Goal: Task Accomplishment & Management: Use online tool/utility

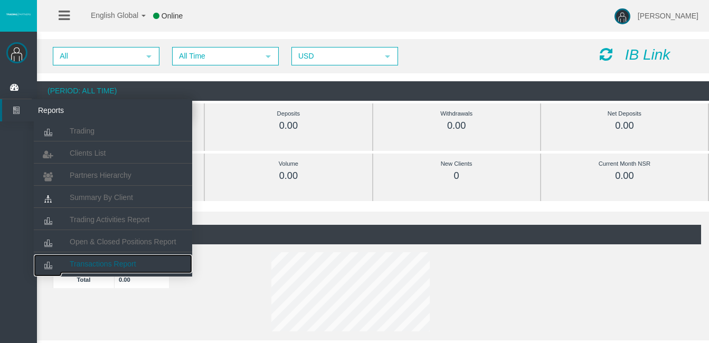
click at [102, 258] on link "Transactions Report" at bounding box center [113, 263] width 158 height 19
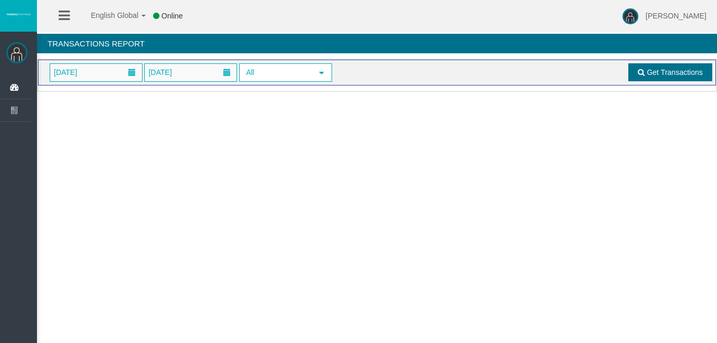
click at [658, 73] on span "Get Transactions" at bounding box center [674, 72] width 56 height 8
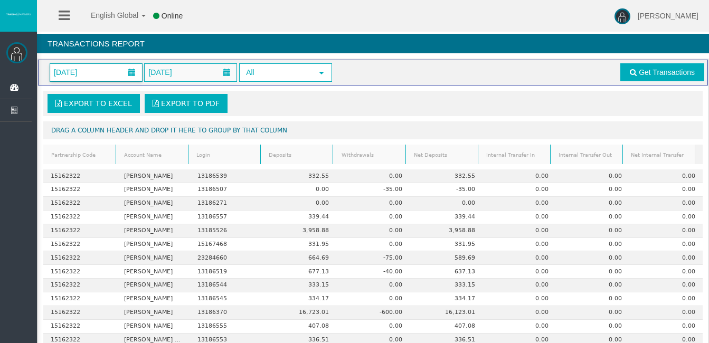
click at [132, 73] on span at bounding box center [131, 72] width 7 height 7
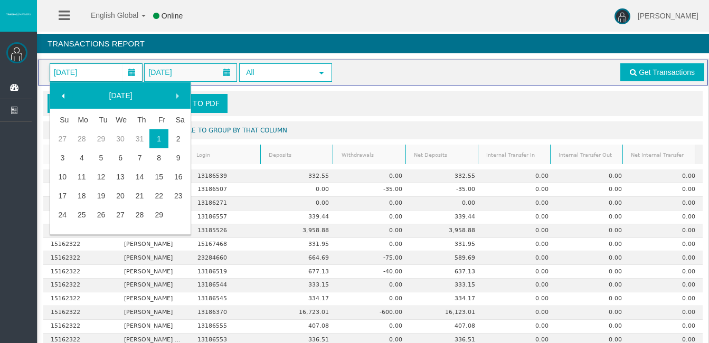
click at [63, 98] on span at bounding box center [63, 96] width 8 height 8
click at [63, 95] on span at bounding box center [63, 96] width 8 height 8
click at [64, 95] on span at bounding box center [63, 96] width 8 height 8
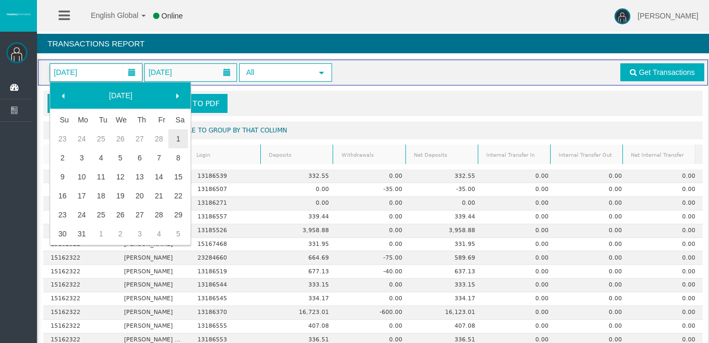
click at [64, 95] on span at bounding box center [63, 96] width 8 height 8
click at [123, 134] on link "1" at bounding box center [121, 138] width 20 height 19
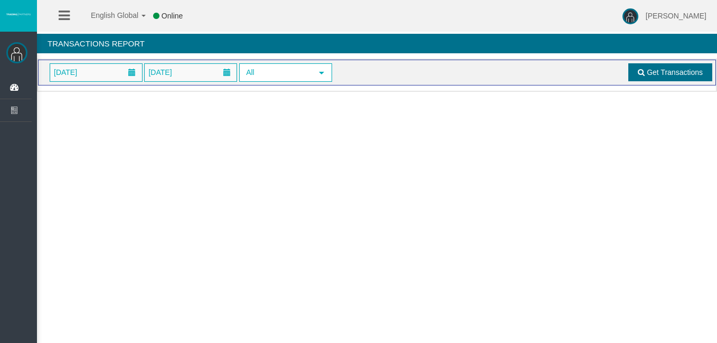
click at [663, 75] on span "Get Transactions" at bounding box center [674, 72] width 56 height 8
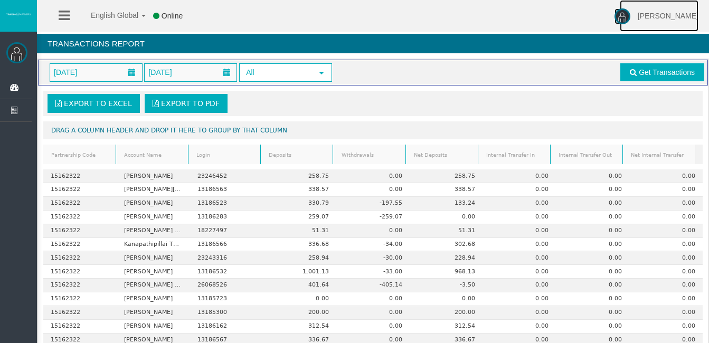
click at [630, 11] on img at bounding box center [622, 16] width 16 height 16
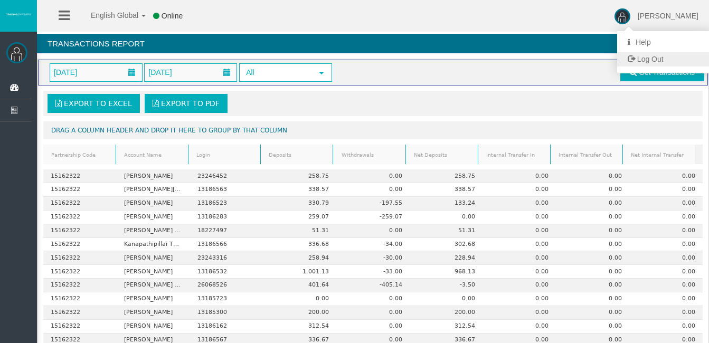
click at [658, 61] on span "Log Out" at bounding box center [650, 59] width 26 height 8
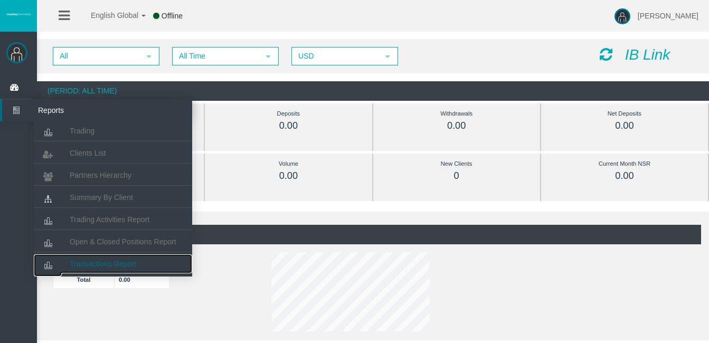
click at [95, 264] on span "Transactions Report" at bounding box center [103, 264] width 66 height 8
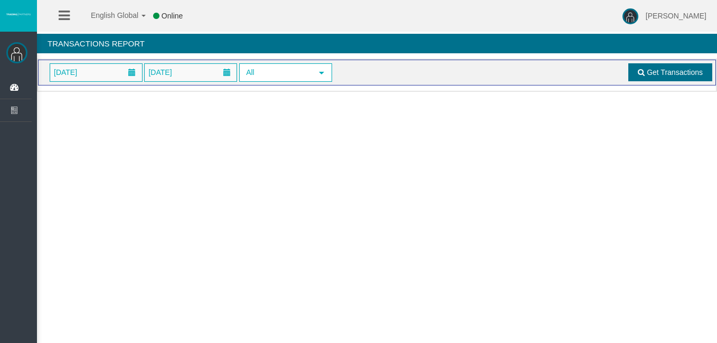
click at [685, 72] on span "Get Transactions" at bounding box center [674, 72] width 56 height 8
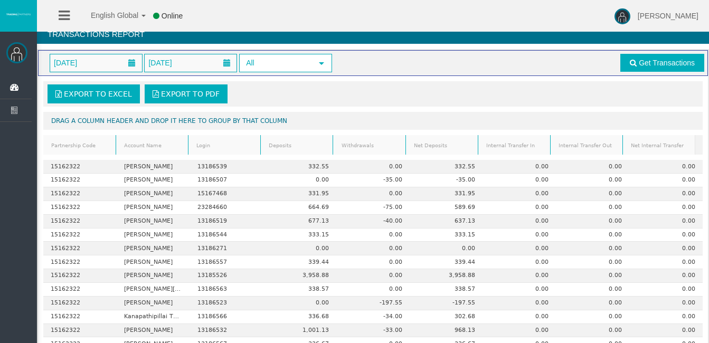
scroll to position [8, 0]
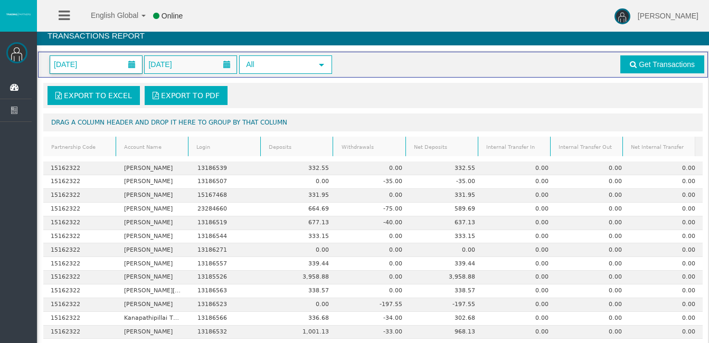
click at [136, 63] on span at bounding box center [131, 64] width 19 height 16
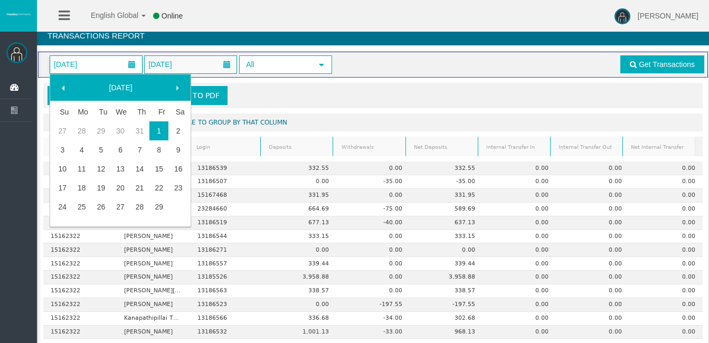
click at [62, 87] on span at bounding box center [63, 88] width 8 height 8
click at [177, 87] on span at bounding box center [177, 88] width 8 height 8
click at [176, 87] on span at bounding box center [177, 88] width 8 height 8
click at [66, 85] on span at bounding box center [63, 88] width 8 height 8
click at [100, 131] on link "1" at bounding box center [101, 130] width 20 height 19
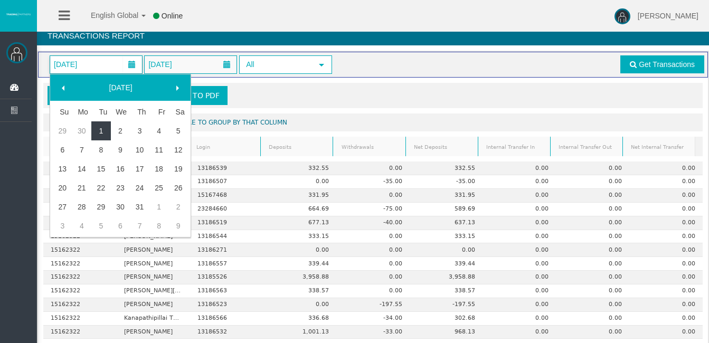
scroll to position [0, 0]
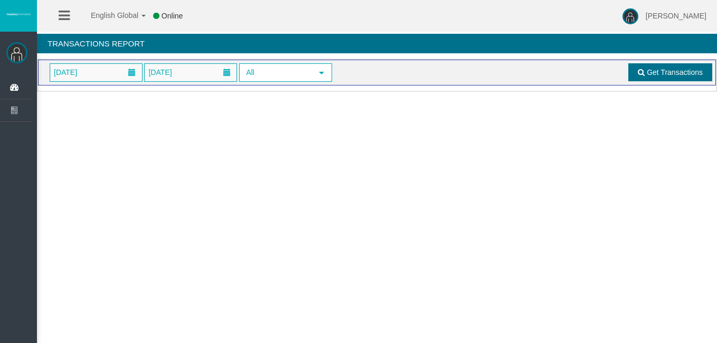
click at [666, 70] on span "Get Transactions" at bounding box center [674, 72] width 56 height 8
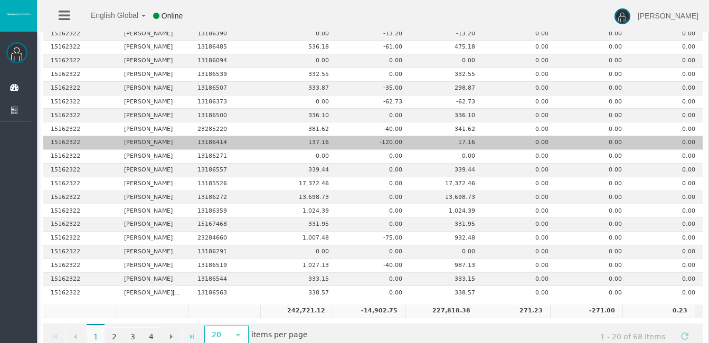
scroll to position [158, 0]
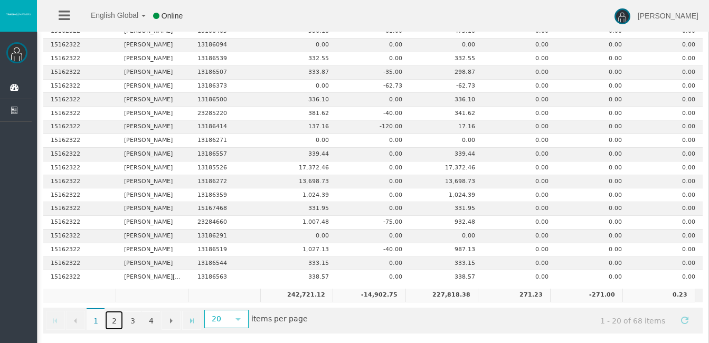
click at [112, 320] on link "2" at bounding box center [114, 320] width 18 height 19
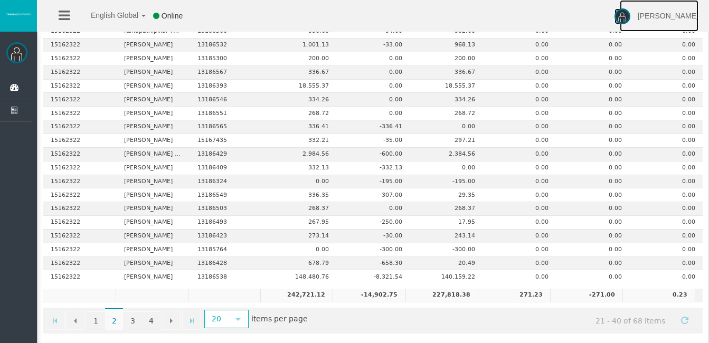
click at [630, 11] on img at bounding box center [622, 16] width 16 height 16
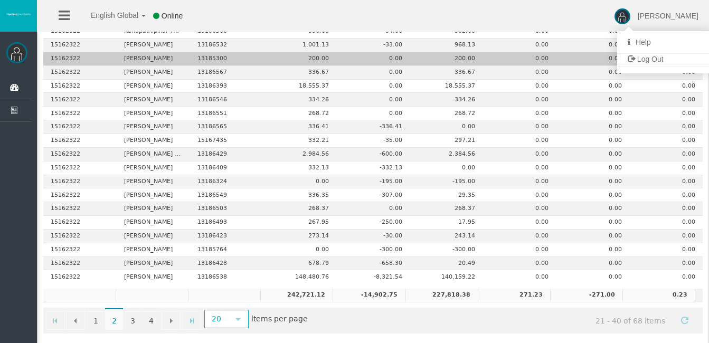
click at [662, 60] on span "Log Out" at bounding box center [650, 59] width 26 height 8
